Goal: Information Seeking & Learning: Learn about a topic

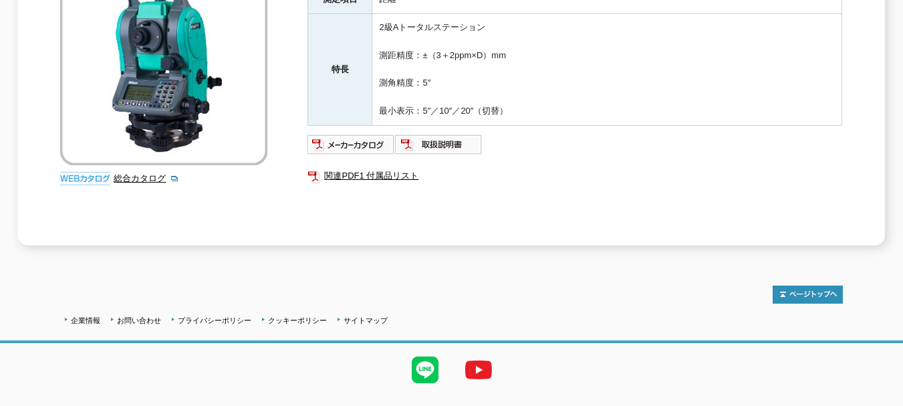
scroll to position [312, 0]
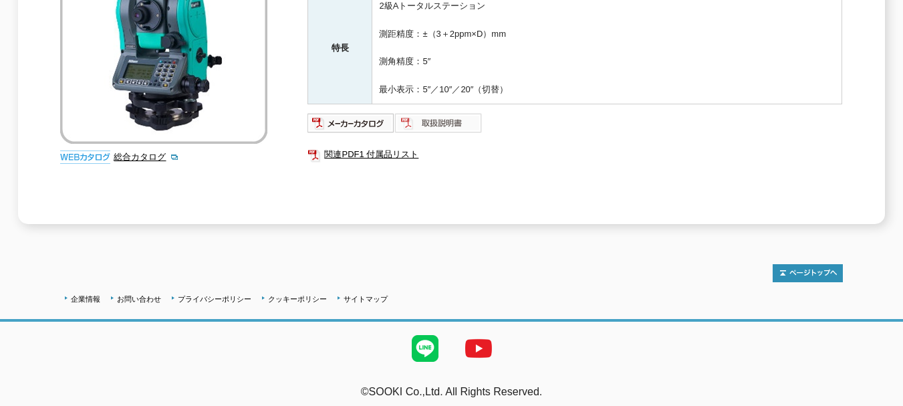
click at [436, 112] on img at bounding box center [439, 122] width 88 height 21
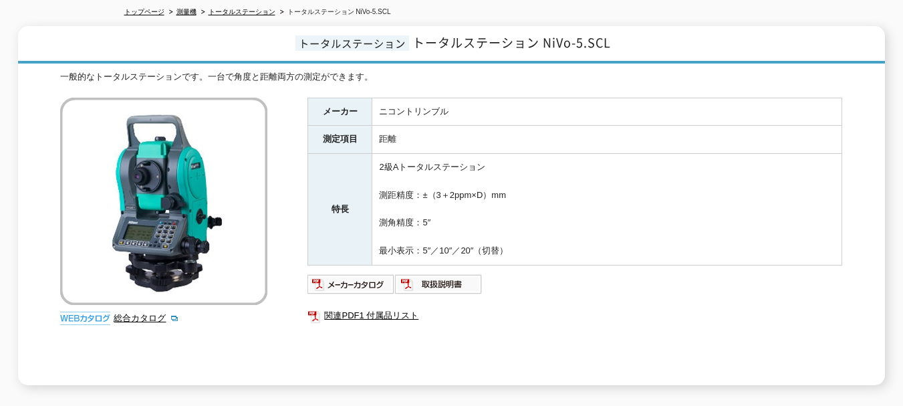
scroll to position [0, 0]
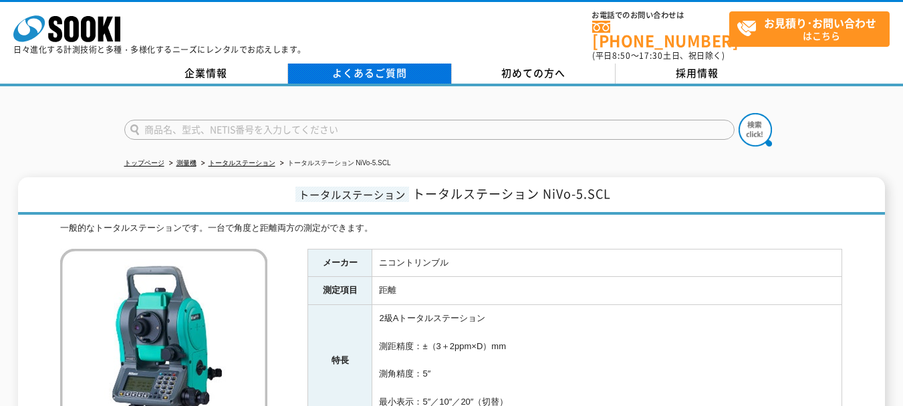
click at [372, 66] on link "よくあるご質問" at bounding box center [370, 73] width 164 height 20
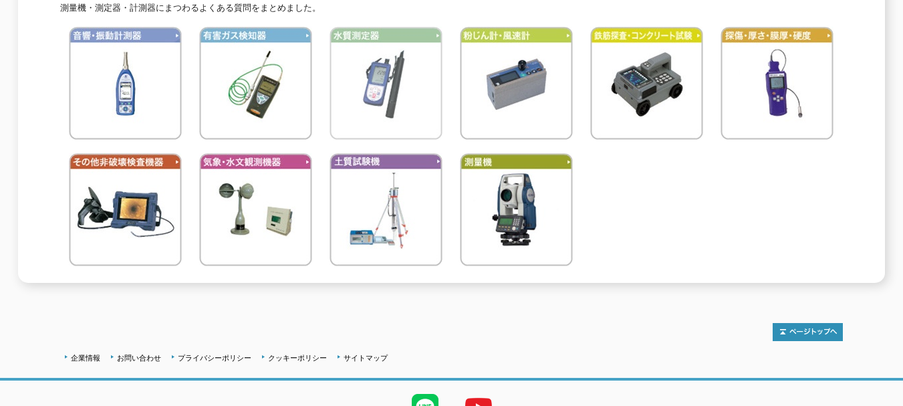
scroll to position [295, 0]
